Goal: Information Seeking & Learning: Check status

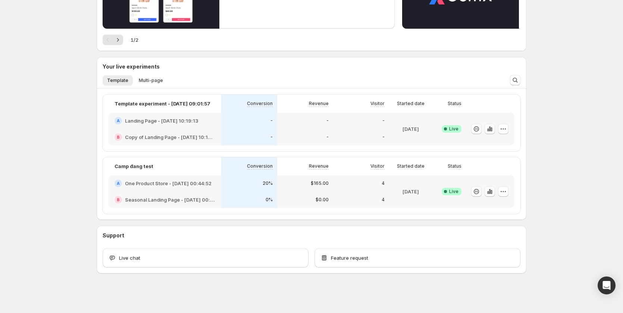
scroll to position [126, 0]
click at [501, 189] on icon "button" at bounding box center [502, 190] width 7 height 7
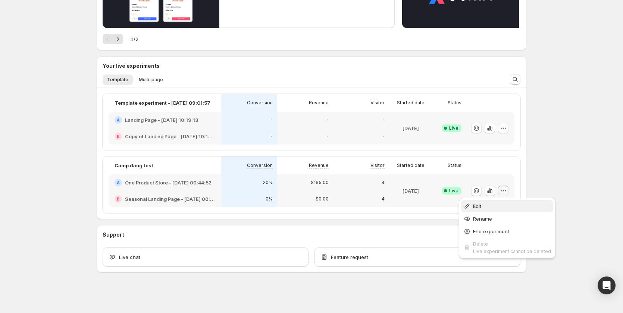
click at [490, 207] on span "Edit" at bounding box center [512, 205] width 78 height 7
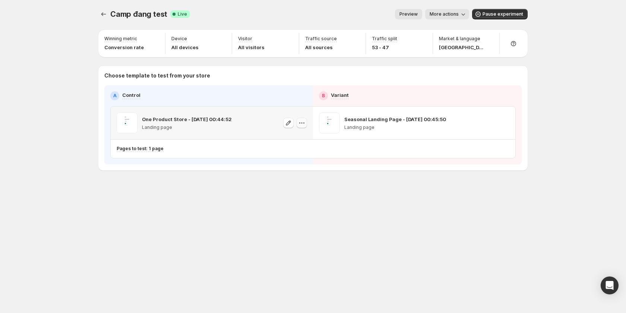
click at [301, 125] on icon "button" at bounding box center [301, 122] width 7 height 7
click at [289, 160] on div "Copy ID" at bounding box center [309, 156] width 85 height 7
click at [334, 222] on div "Camp đang test. This page is ready Camp đang test Success Complete Live Preview…" at bounding box center [312, 156] width 447 height 313
click at [507, 123] on icon "button" at bounding box center [504, 122] width 7 height 7
click at [481, 162] on span "582923498024862576" at bounding box center [496, 165] width 54 height 6
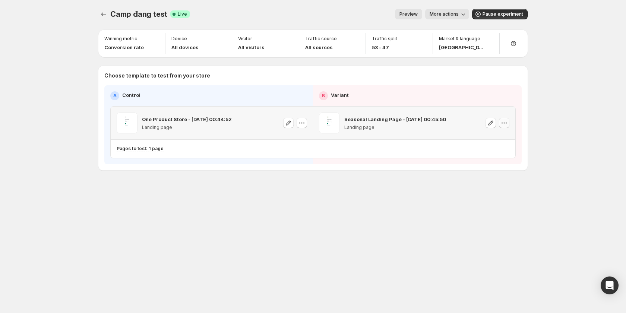
click at [503, 125] on icon "button" at bounding box center [504, 122] width 7 height 7
click at [489, 163] on span "582923498024862576" at bounding box center [496, 165] width 54 height 6
click at [299, 121] on icon "button" at bounding box center [301, 122] width 7 height 7
click at [296, 164] on span "582923498041639792" at bounding box center [293, 165] width 53 height 6
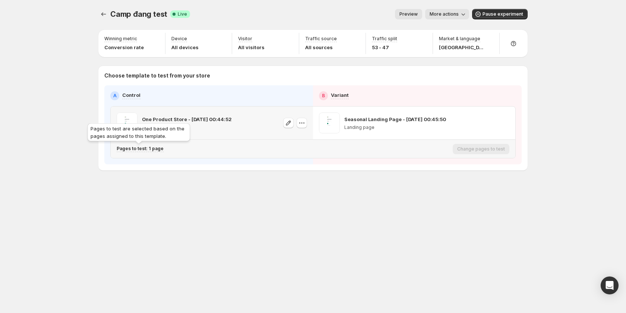
click at [160, 149] on p "Pages to test: 1 page" at bounding box center [140, 149] width 47 height 6
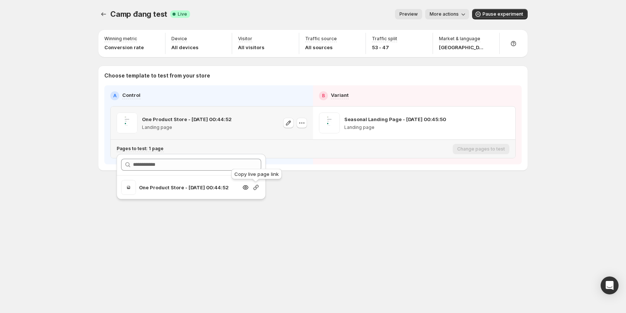
click at [256, 189] on icon "button" at bounding box center [255, 187] width 7 height 7
click at [359, 215] on div "Camp đang test. This page is ready Camp đang test Success Complete Live Preview…" at bounding box center [312, 156] width 447 height 313
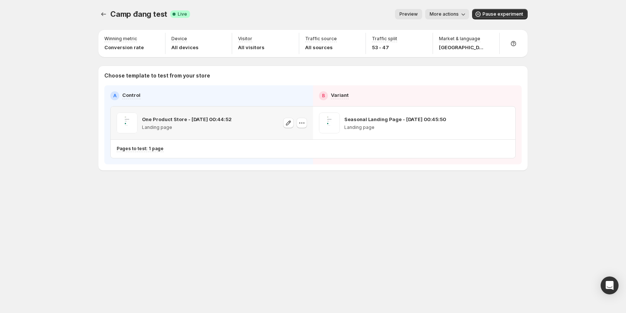
click at [305, 125] on icon "button" at bounding box center [301, 122] width 7 height 7
click at [294, 160] on div "Copy ID" at bounding box center [309, 156] width 85 height 7
click at [505, 126] on icon "button" at bounding box center [504, 122] width 7 height 7
click at [486, 161] on span "Copy ID 582923498024862576" at bounding box center [511, 160] width 85 height 14
click at [299, 126] on icon "button" at bounding box center [301, 122] width 7 height 7
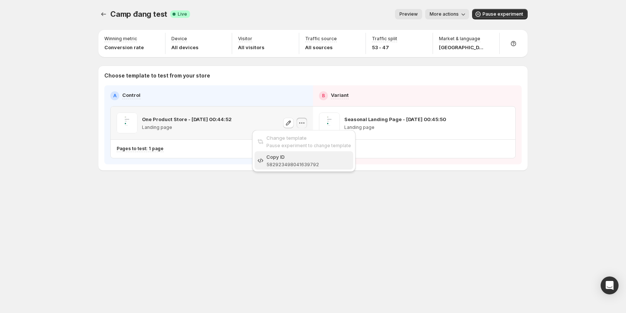
click at [298, 161] on span "Copy ID 582923498041639792" at bounding box center [309, 160] width 85 height 14
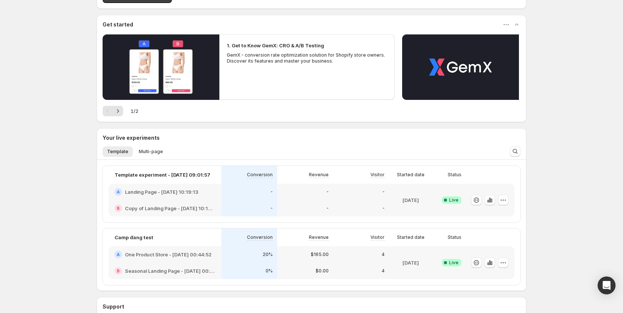
scroll to position [126, 0]
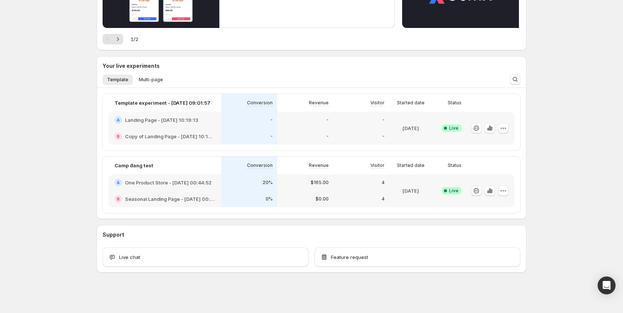
click at [241, 184] on div "20%" at bounding box center [249, 182] width 47 height 7
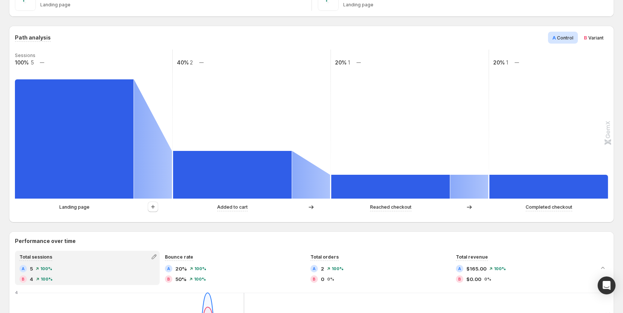
scroll to position [75, 0]
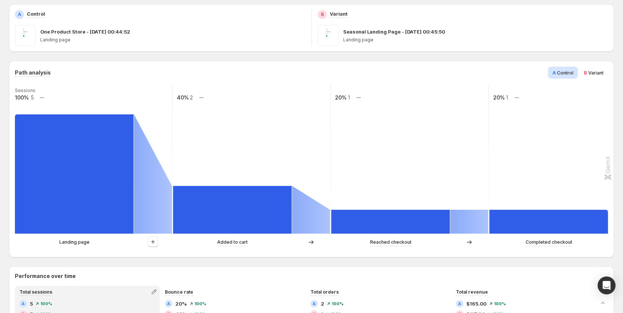
scroll to position [105, 0]
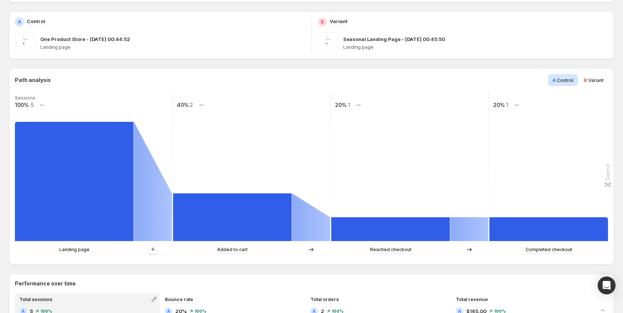
click at [68, 251] on p "Landing page" at bounding box center [74, 249] width 30 height 7
click at [150, 248] on icon "button" at bounding box center [152, 249] width 7 height 7
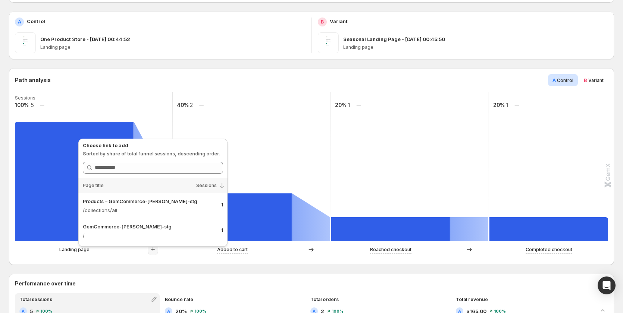
click at [594, 79] on span "Variant" at bounding box center [595, 81] width 15 height 6
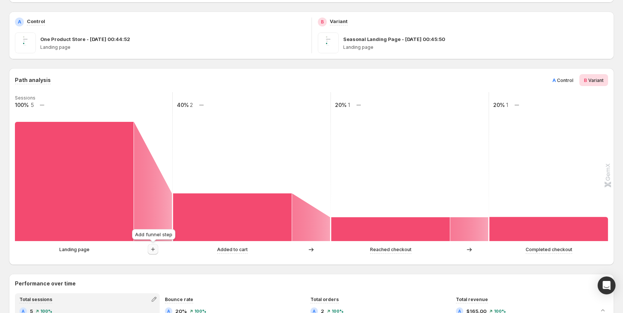
click at [155, 248] on icon "button" at bounding box center [152, 249] width 7 height 7
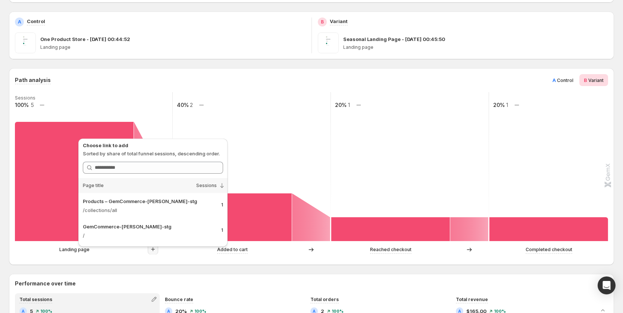
click at [325, 142] on rect at bounding box center [251, 166] width 159 height 149
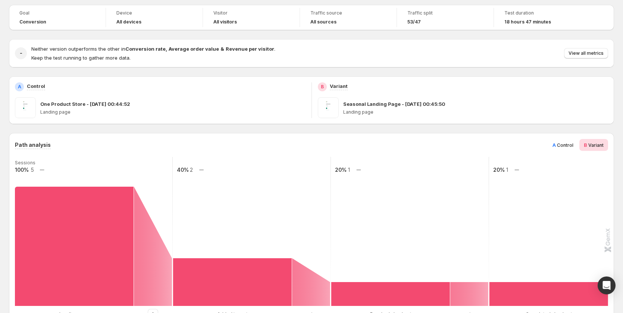
scroll to position [37, 0]
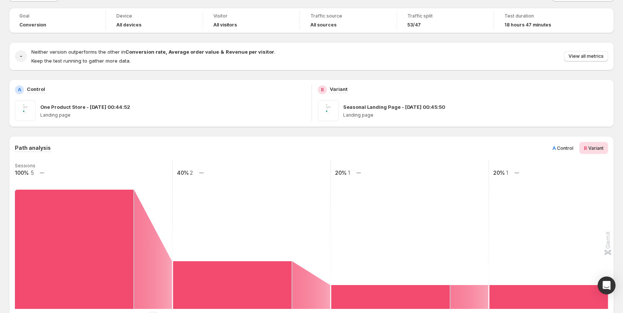
click at [554, 148] on div "A Control" at bounding box center [563, 148] width 30 height 12
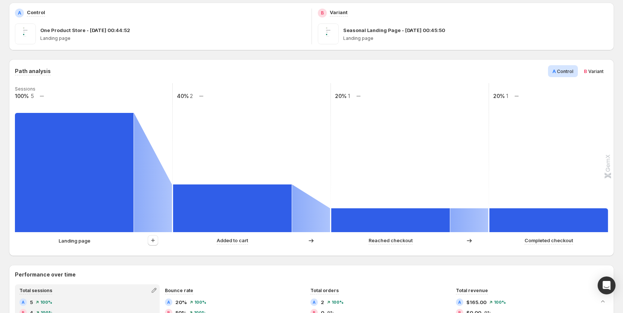
scroll to position [37, 0]
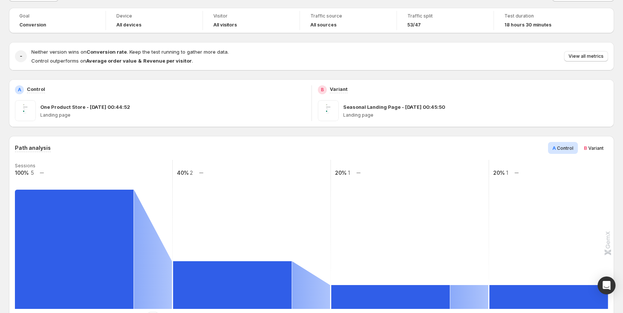
click at [594, 51] on div "Neither version wins on Conversion rate . Keep the test running to gather more …" at bounding box center [319, 56] width 576 height 16
click at [593, 53] on button "View all metrics" at bounding box center [586, 56] width 44 height 10
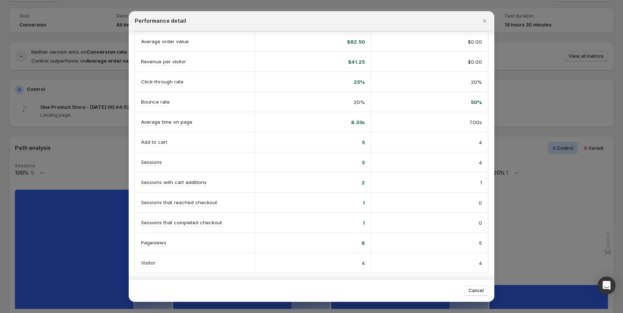
scroll to position [0, 0]
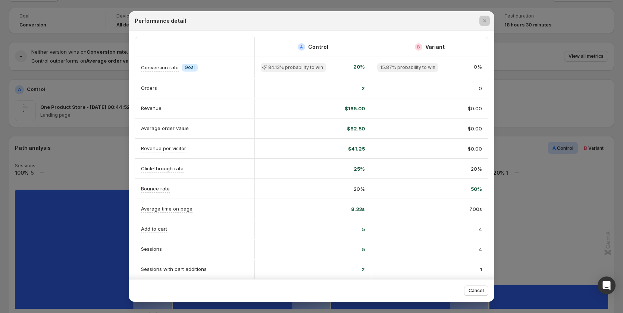
click at [83, 140] on div at bounding box center [311, 156] width 623 height 313
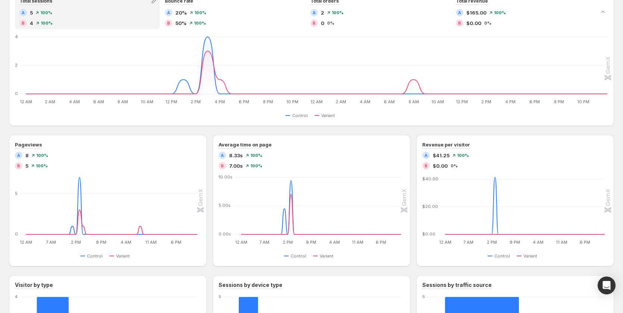
scroll to position [298, 0]
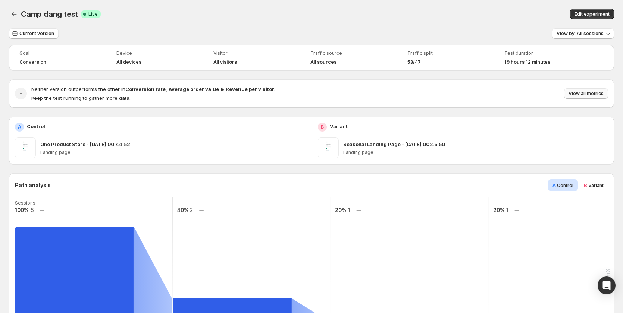
click at [588, 94] on span "View all metrics" at bounding box center [585, 94] width 35 height 6
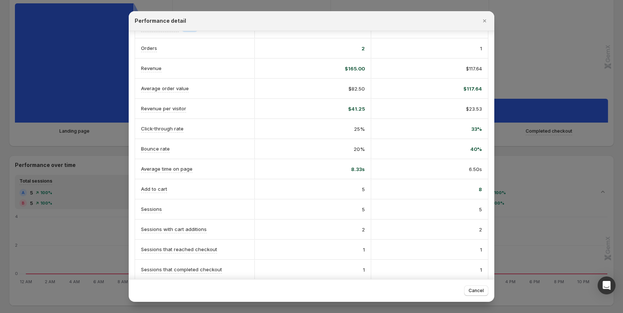
scroll to position [86, 0]
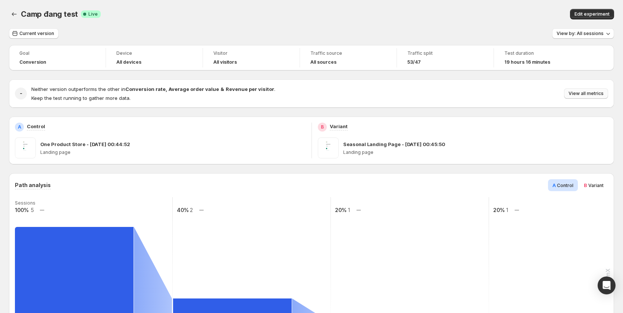
click at [584, 97] on button "View all metrics" at bounding box center [586, 93] width 44 height 10
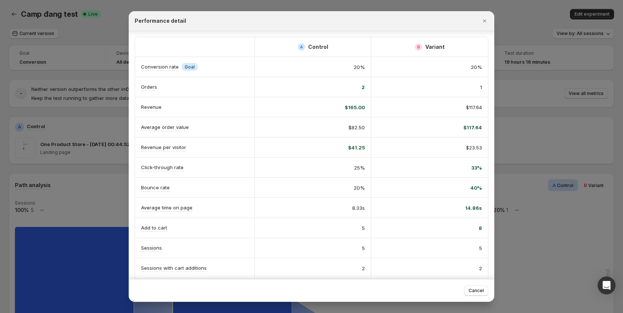
scroll to position [86, 0]
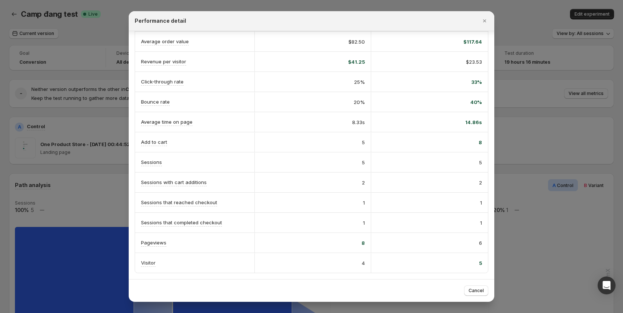
click at [101, 221] on div at bounding box center [311, 156] width 623 height 313
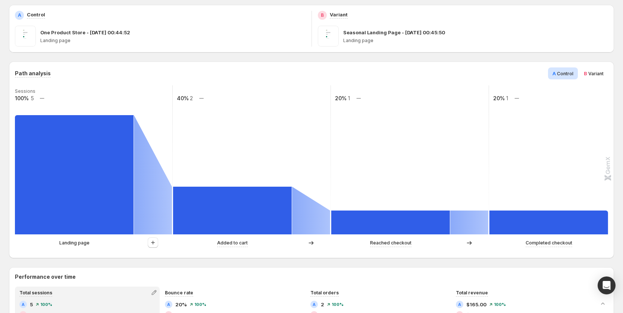
scroll to position [298, 0]
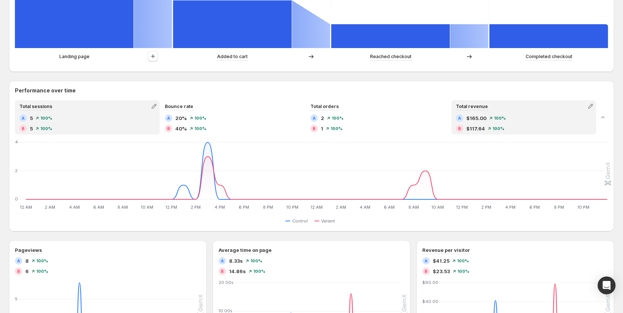
click at [458, 123] on div "A $165.00 100% B $117.64 100%" at bounding box center [523, 123] width 137 height 18
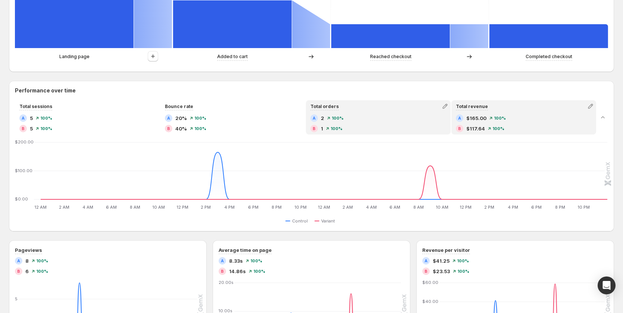
click at [411, 126] on div "B 1 100%" at bounding box center [378, 128] width 136 height 7
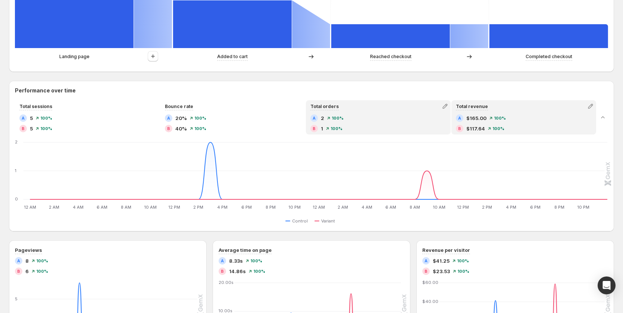
click at [508, 123] on div "A $165.00 100% B $117.64 100%" at bounding box center [524, 123] width 136 height 18
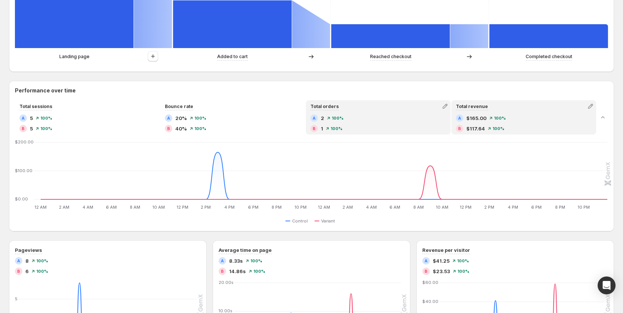
click at [352, 125] on div "A 2 100% B 1 100%" at bounding box center [378, 123] width 136 height 18
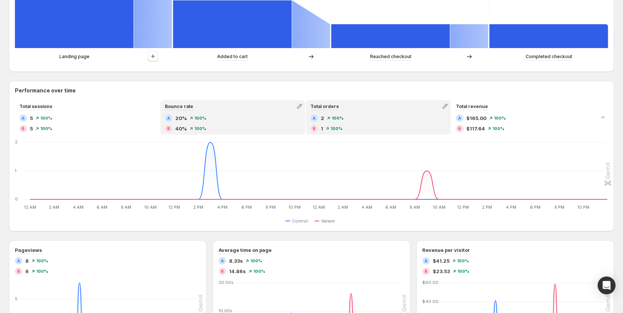
click at [232, 122] on div "A 20% 100% B 40% 100%" at bounding box center [233, 123] width 136 height 18
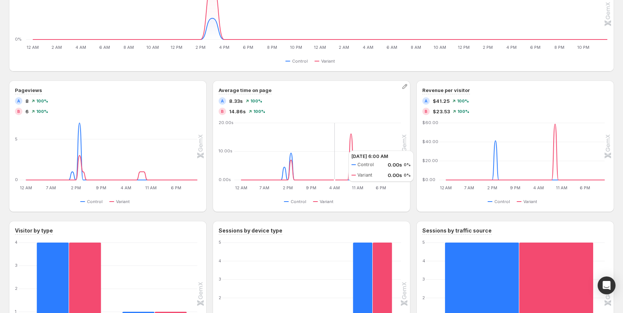
scroll to position [366, 0]
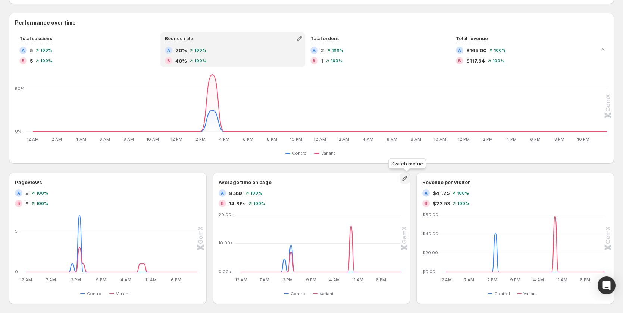
click at [405, 179] on icon "button" at bounding box center [404, 178] width 7 height 7
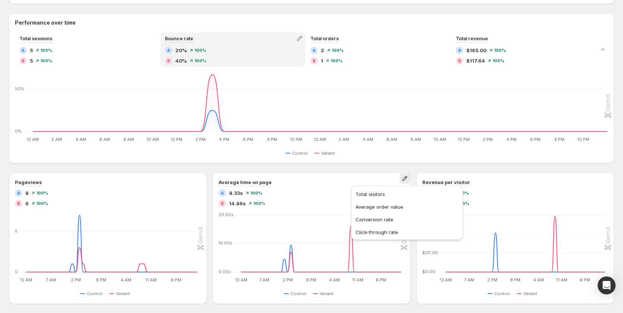
click at [312, 200] on div "B 14.86s 100%" at bounding box center [311, 203] width 186 height 7
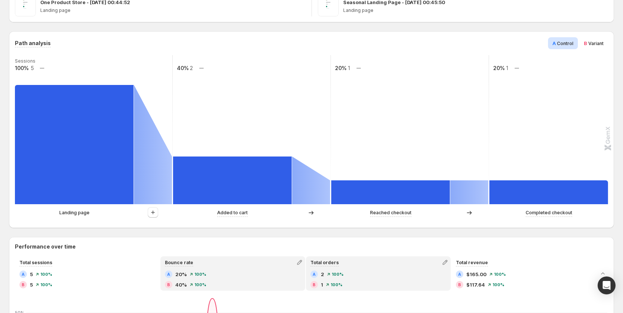
scroll to position [0, 0]
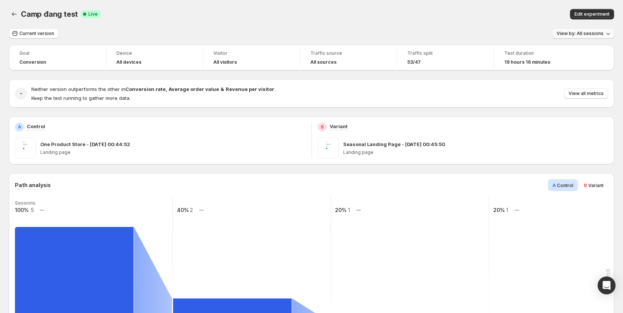
click at [568, 36] on span "View by: All sessions" at bounding box center [579, 34] width 47 height 6
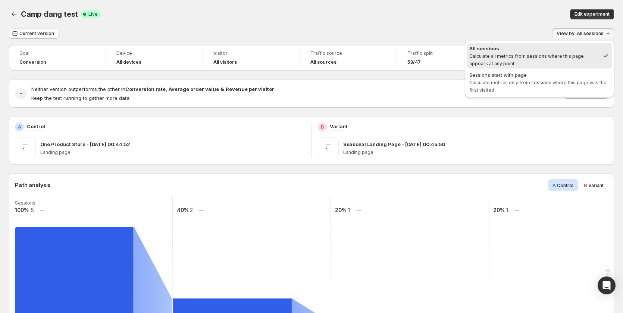
click at [490, 18] on div "Edit experiment" at bounding box center [475, 14] width 277 height 10
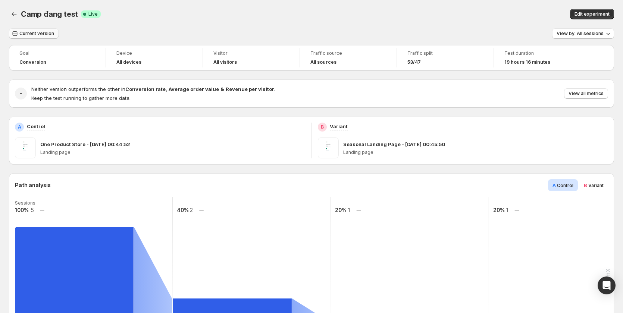
click at [38, 33] on span "Current version" at bounding box center [36, 34] width 35 height 6
click at [32, 33] on span "Current version" at bounding box center [36, 34] width 35 height 6
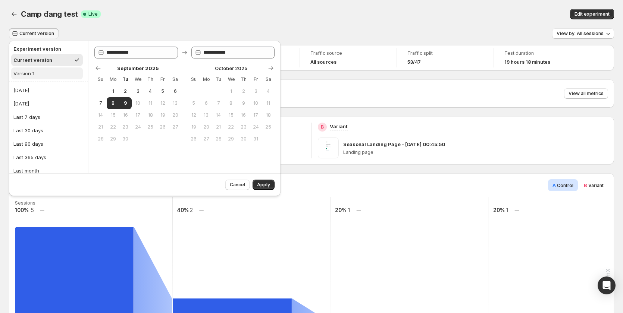
click at [34, 68] on button "Version 1" at bounding box center [47, 73] width 72 height 12
click at [45, 59] on div "Current version" at bounding box center [31, 59] width 37 height 7
click at [44, 77] on button "Version 1" at bounding box center [47, 73] width 72 height 12
click at [50, 60] on button "Current version" at bounding box center [47, 60] width 72 height 12
type input "**********"
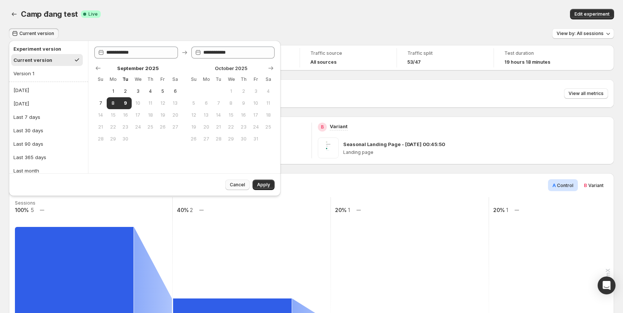
click at [239, 183] on span "Cancel" at bounding box center [237, 185] width 15 height 6
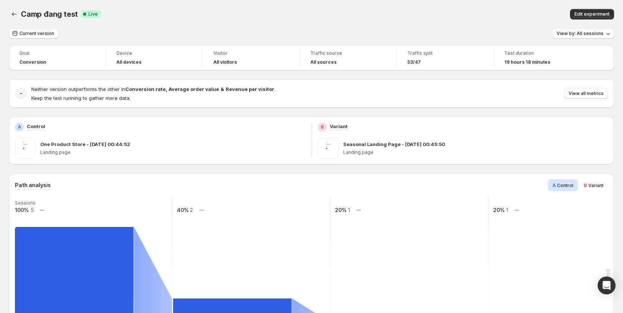
click at [428, 62] on div "53/47" at bounding box center [445, 62] width 76 height 6
click at [45, 33] on span "Current version" at bounding box center [36, 34] width 35 height 6
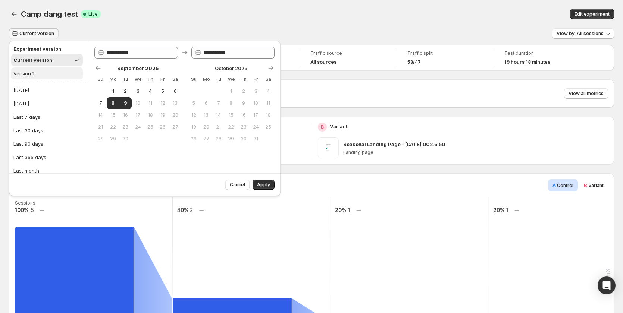
click at [40, 74] on button "Version 1" at bounding box center [47, 73] width 72 height 12
type input "**********"
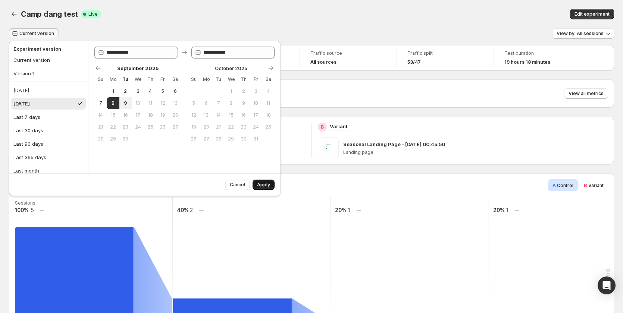
click at [273, 187] on button "Apply" at bounding box center [263, 185] width 22 height 10
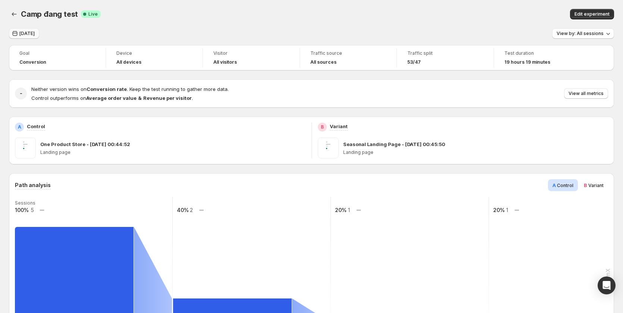
click at [34, 36] on span "[DATE]" at bounding box center [26, 34] width 15 height 6
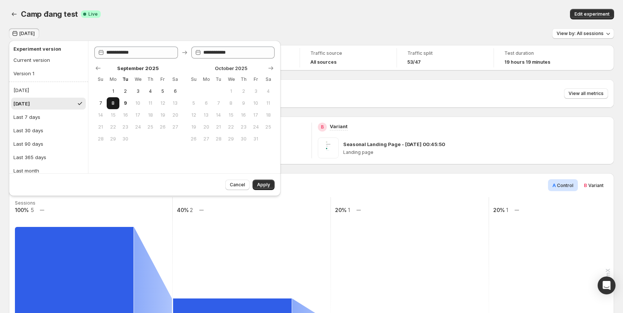
click at [110, 102] on span "8" at bounding box center [113, 103] width 6 height 6
click at [124, 102] on span "9" at bounding box center [125, 103] width 6 height 6
type input "**********"
click at [265, 186] on span "Apply" at bounding box center [263, 185] width 13 height 6
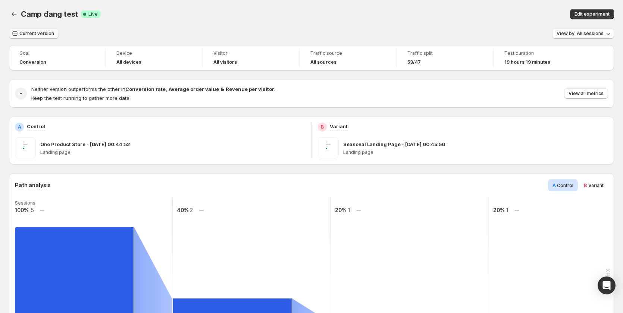
click at [26, 32] on span "Current version" at bounding box center [36, 34] width 35 height 6
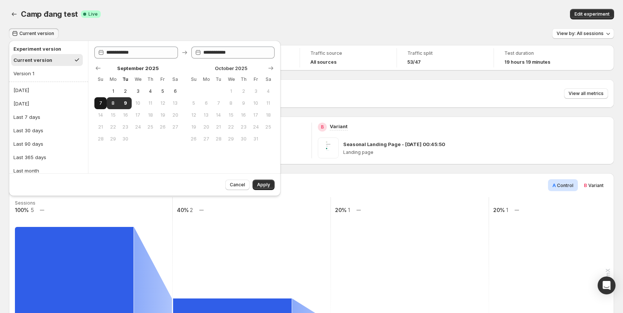
click at [96, 107] on button "7" at bounding box center [100, 103] width 12 height 12
type input "**********"
click at [125, 101] on span "9" at bounding box center [125, 103] width 6 height 6
type input "**********"
click at [267, 181] on button "Apply" at bounding box center [263, 185] width 22 height 10
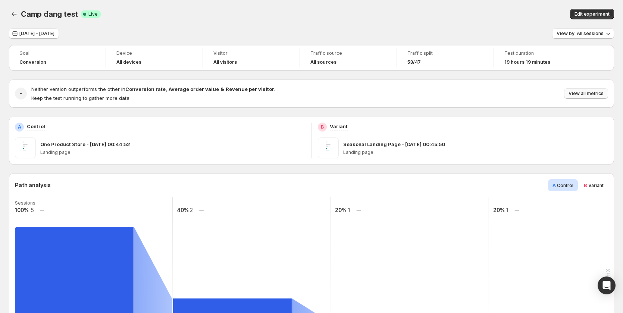
click at [582, 94] on span "View all metrics" at bounding box center [585, 94] width 35 height 6
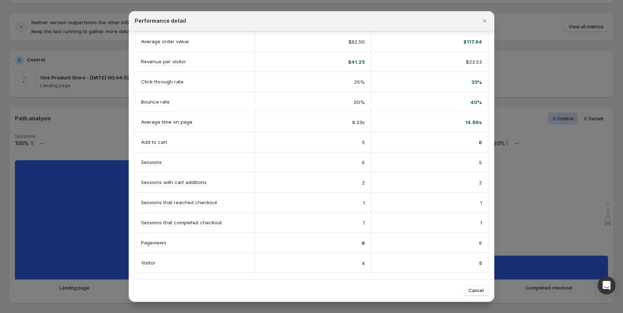
scroll to position [186, 0]
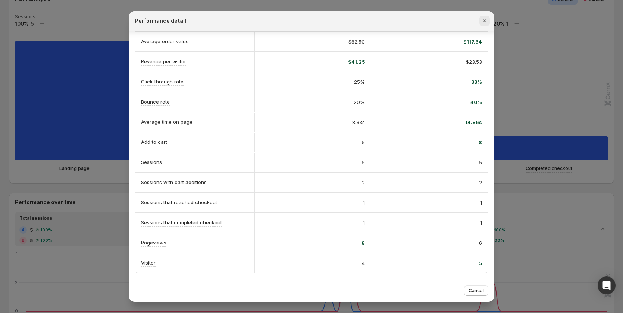
click at [488, 20] on icon "Close" at bounding box center [484, 20] width 7 height 7
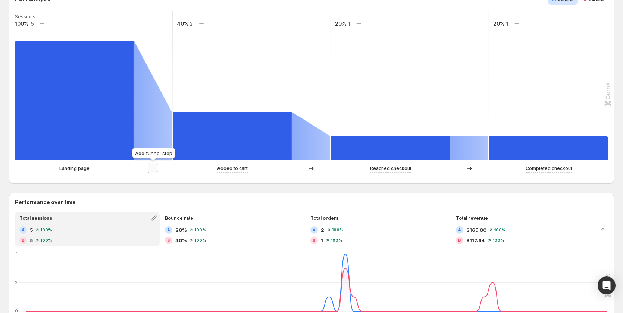
click at [152, 169] on icon "button" at bounding box center [152, 167] width 7 height 7
click at [153, 170] on icon "button" at bounding box center [153, 168] width 4 height 4
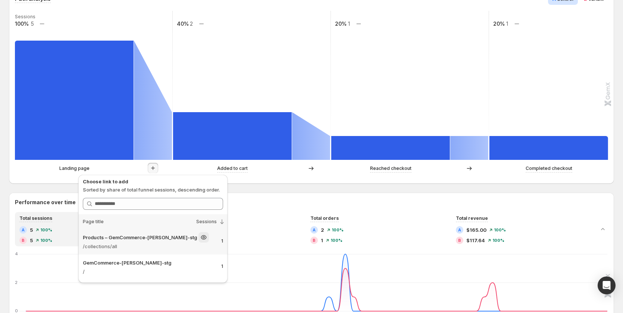
click at [111, 249] on p "/collections/all" at bounding box center [149, 246] width 132 height 7
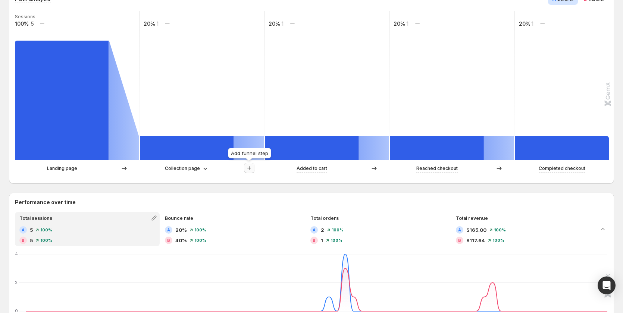
click at [250, 167] on icon "button" at bounding box center [248, 167] width 7 height 7
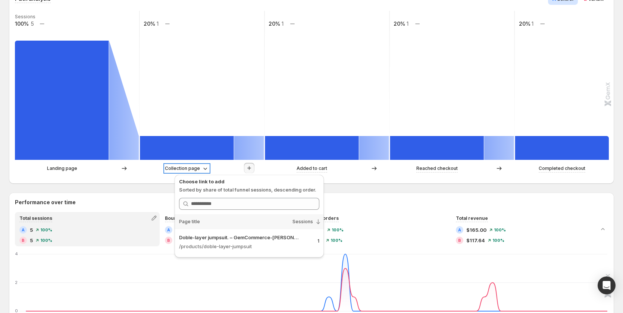
click at [183, 170] on p "Collection page" at bounding box center [182, 168] width 35 height 7
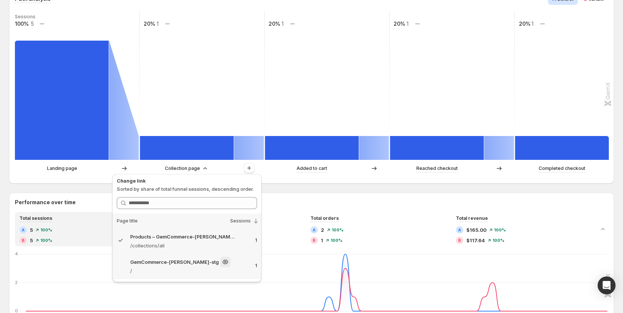
click at [158, 264] on p "GemCommerce-[PERSON_NAME]-stg" at bounding box center [174, 261] width 88 height 7
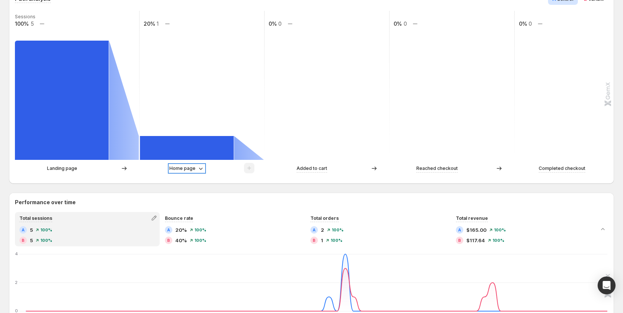
click at [198, 166] on icon at bounding box center [200, 168] width 7 height 7
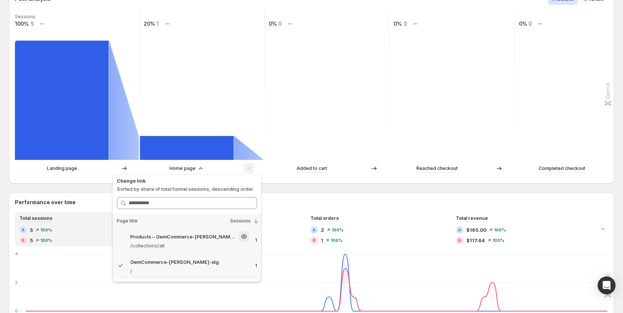
click at [158, 240] on p "Products – GemCommerce-[PERSON_NAME]-stg" at bounding box center [183, 236] width 107 height 7
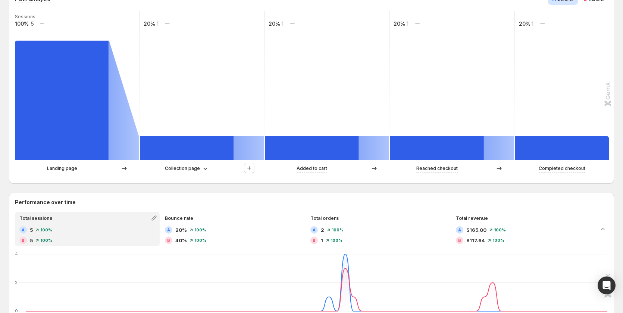
click at [243, 167] on div at bounding box center [249, 168] width 30 height 11
click at [246, 167] on icon "button" at bounding box center [248, 167] width 7 height 7
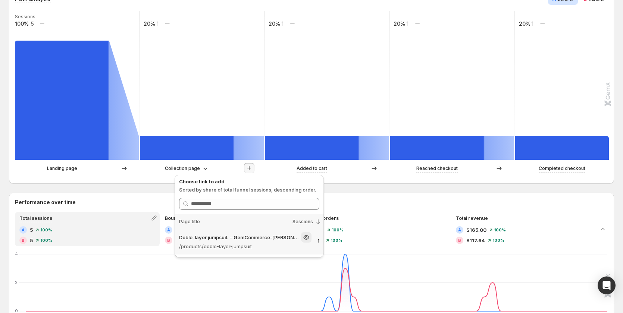
click at [230, 246] on p "/products/doble-layer-jumpsuit" at bounding box center [245, 246] width 132 height 7
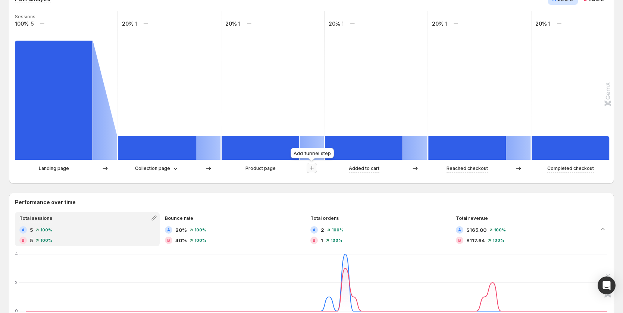
click at [313, 169] on icon "button" at bounding box center [311, 167] width 7 height 7
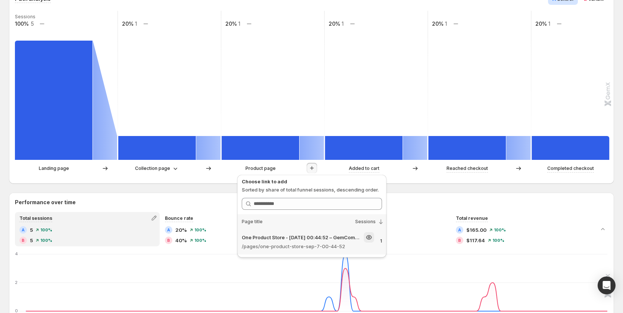
click at [304, 246] on p "/pages/one-product-store-sep-7-00-44-52" at bounding box center [308, 246] width 132 height 7
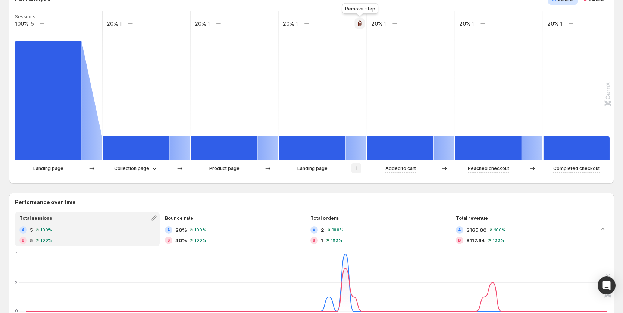
click at [355, 25] on button "button" at bounding box center [360, 23] width 10 height 10
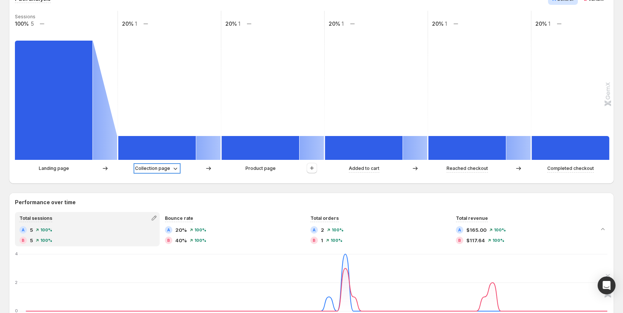
click at [150, 168] on p "Collection page" at bounding box center [152, 168] width 35 height 7
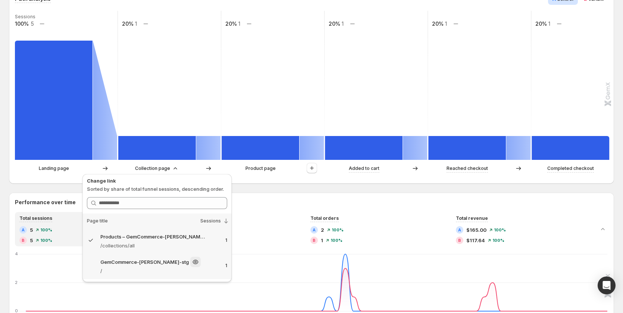
click at [135, 265] on p "GemCommerce-[PERSON_NAME]-stg" at bounding box center [144, 261] width 88 height 7
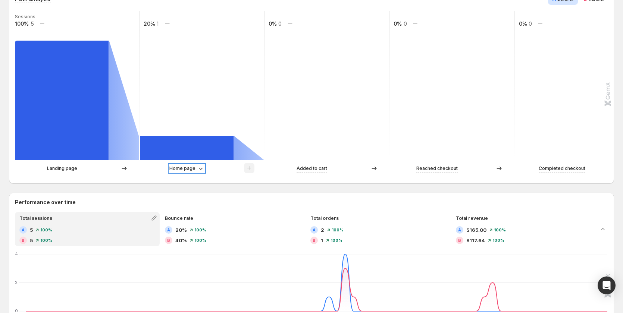
click at [199, 170] on icon at bounding box center [200, 168] width 7 height 7
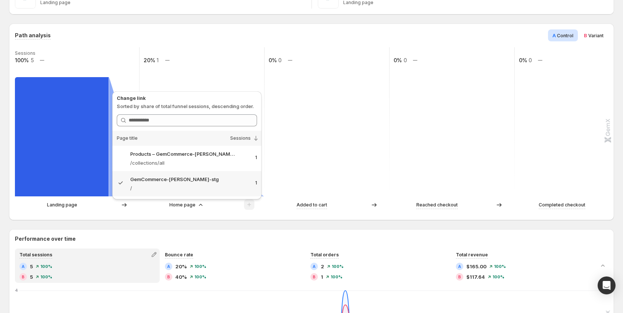
scroll to position [149, 0]
click at [591, 36] on span "B Variant" at bounding box center [594, 35] width 20 height 7
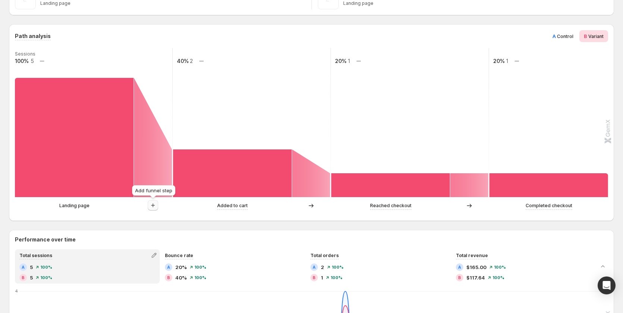
click at [157, 203] on button "button" at bounding box center [153, 205] width 10 height 10
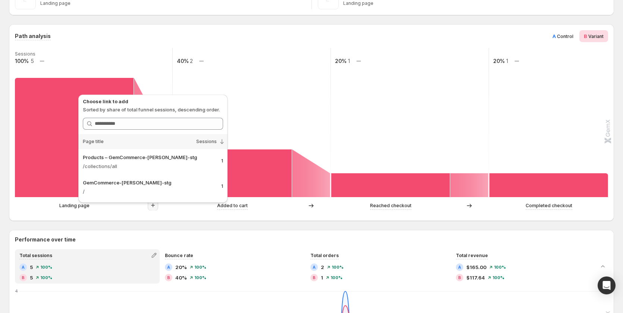
click at [179, 218] on div "Path analysis A Control B Variant Sessions 100% 5 40% 2 20% 1 20% 1 Landing pag…" at bounding box center [311, 122] width 605 height 197
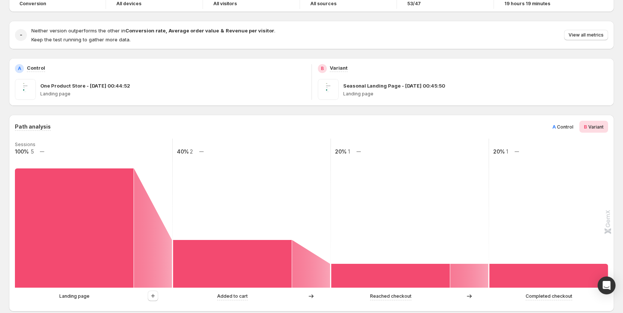
scroll to position [0, 0]
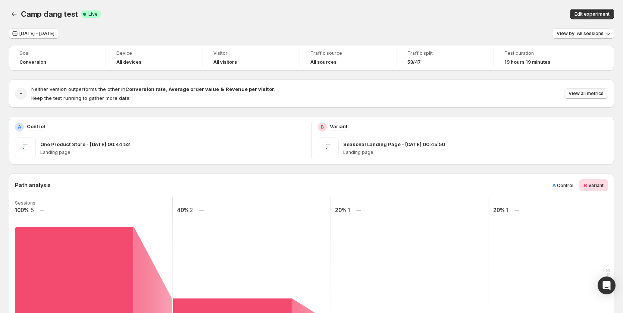
click at [577, 92] on span "View all metrics" at bounding box center [585, 94] width 35 height 6
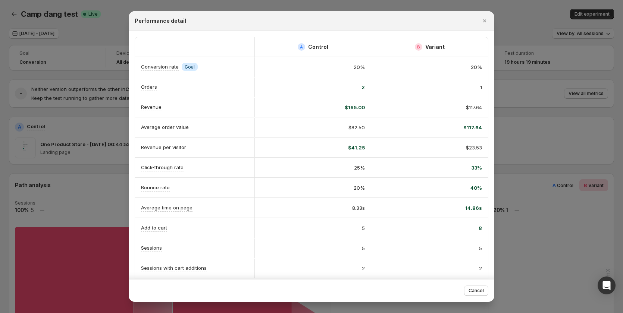
drag, startPoint x: 602, startPoint y: 67, endPoint x: 598, endPoint y: 34, distance: 34.1
click at [602, 63] on div at bounding box center [311, 156] width 623 height 313
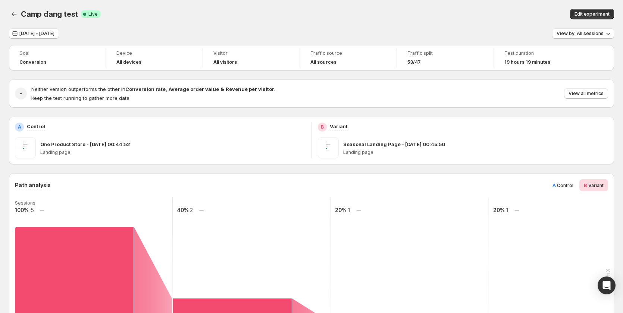
click at [596, 26] on div "Camp đang test. This page is ready Camp đang test Success Complete Live Edit ex…" at bounding box center [311, 14] width 605 height 28
click at [596, 30] on button "View by: All sessions" at bounding box center [583, 33] width 62 height 10
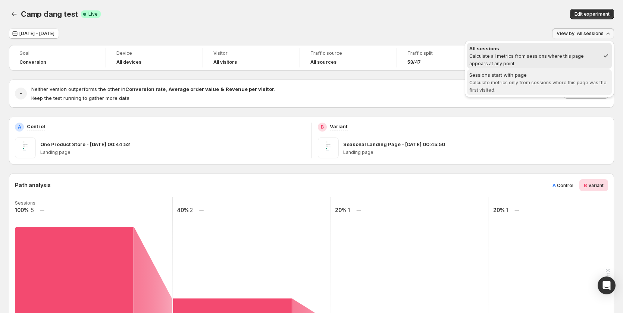
click at [555, 77] on div "Sessions start with page" at bounding box center [539, 74] width 140 height 7
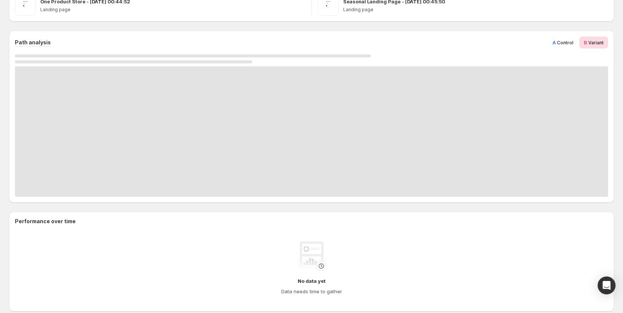
scroll to position [149, 0]
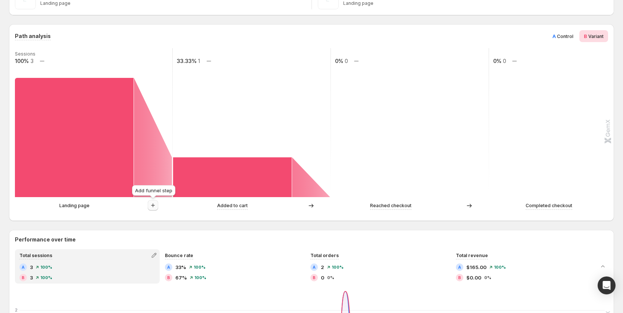
click at [152, 202] on button "button" at bounding box center [153, 205] width 10 height 10
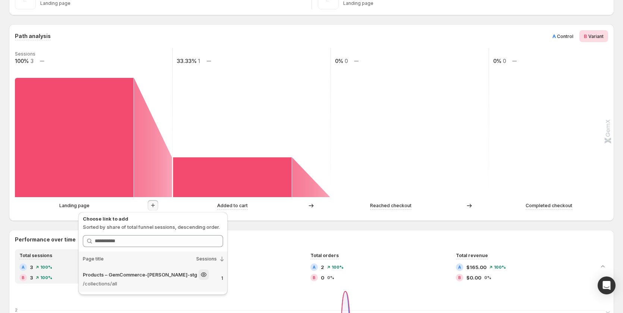
click at [124, 281] on p "/collections/all" at bounding box center [149, 283] width 132 height 7
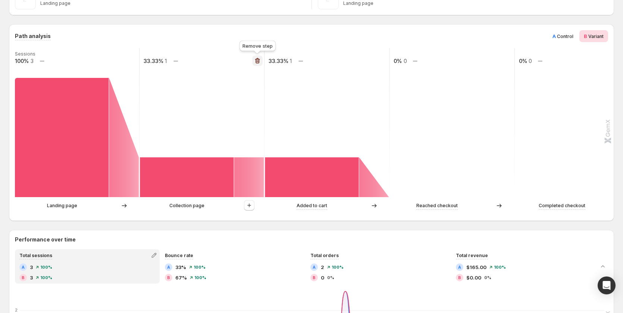
click at [260, 56] on button "button" at bounding box center [257, 61] width 10 height 10
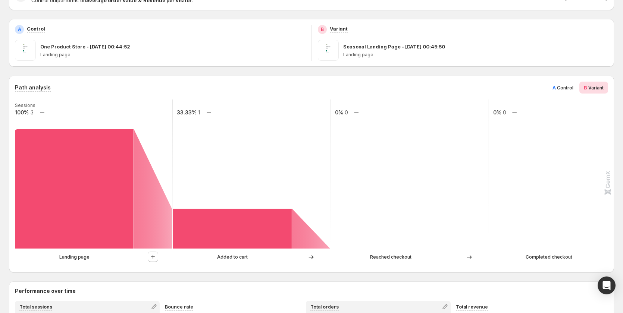
scroll to position [0, 0]
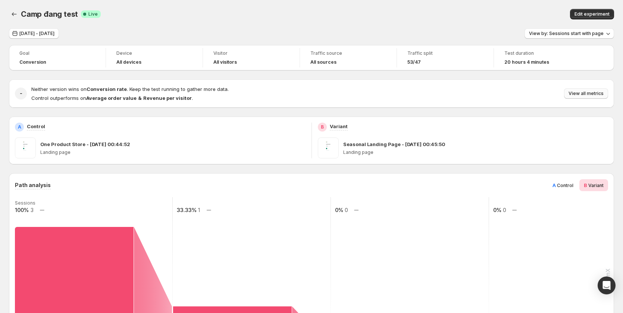
click at [591, 91] on button "View all metrics" at bounding box center [586, 93] width 44 height 10
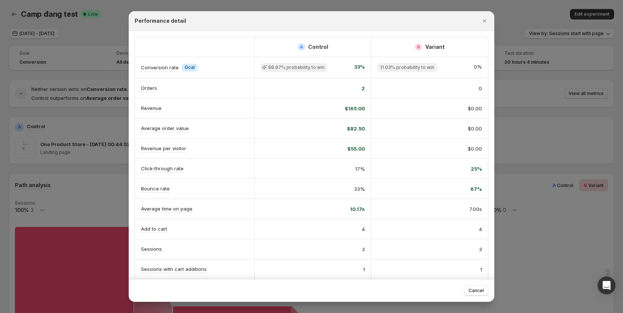
click at [539, 108] on div at bounding box center [311, 156] width 623 height 313
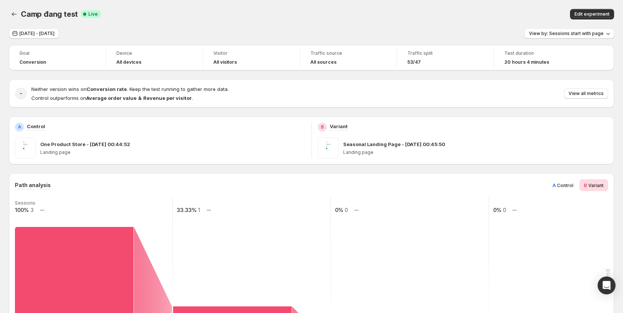
click at [570, 29] on button "View by: Sessions start with page" at bounding box center [568, 33] width 89 height 10
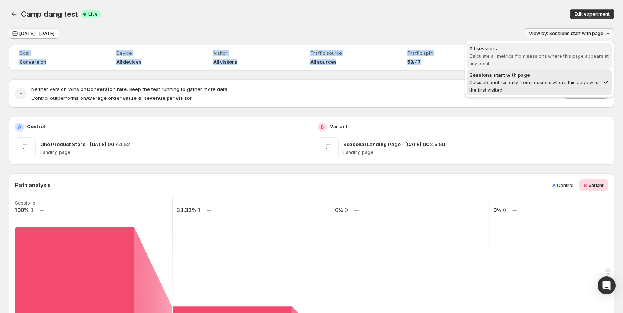
click at [543, 59] on span "All sessions Calculate all metrics from sessions where this page appears at any…" at bounding box center [539, 56] width 140 height 22
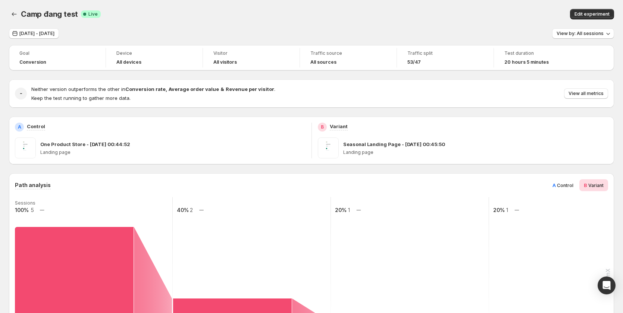
click at [329, 129] on div "B Variant" at bounding box center [463, 127] width 290 height 9
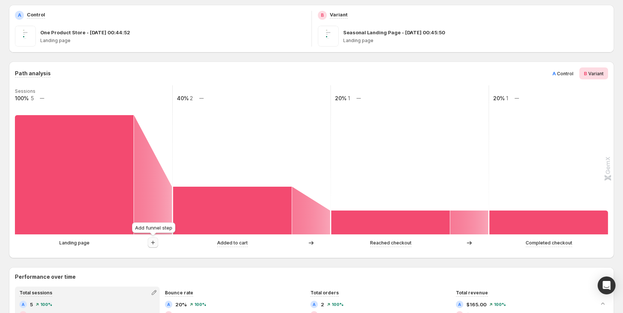
click at [152, 245] on icon "button" at bounding box center [152, 242] width 7 height 7
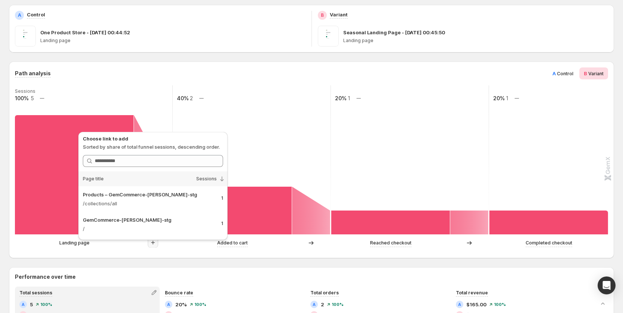
click at [107, 253] on div "Path analysis A Control B Variant Sessions 100% 5 40% 2 20% 1 20% 1 Landing pag…" at bounding box center [311, 160] width 605 height 197
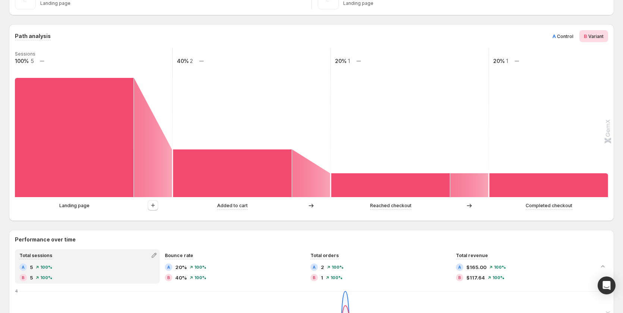
scroll to position [142, 0]
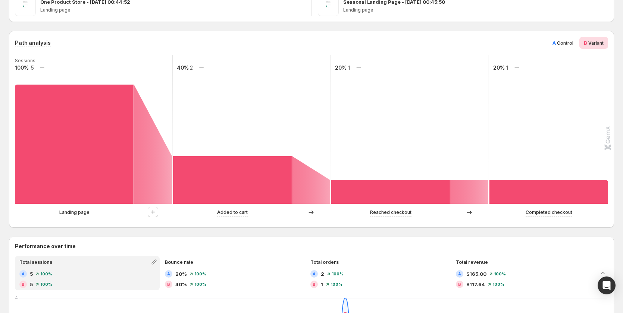
click at [572, 41] on span "Control" at bounding box center [565, 43] width 16 height 6
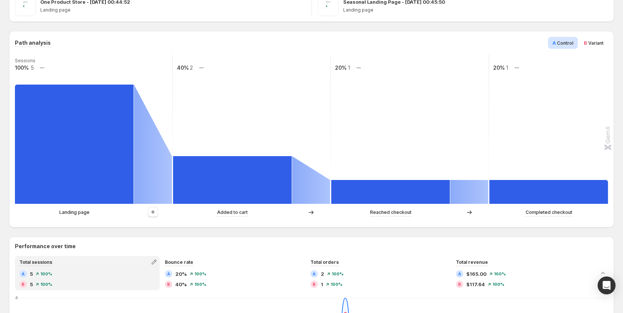
click at [598, 37] on div "Path analysis A Control B Variant Sessions 100% 5 40% 2 20% 1 20% 1 Landing pag…" at bounding box center [311, 129] width 605 height 197
click at [600, 41] on span "Variant" at bounding box center [595, 43] width 15 height 6
